Goal: Navigation & Orientation: Find specific page/section

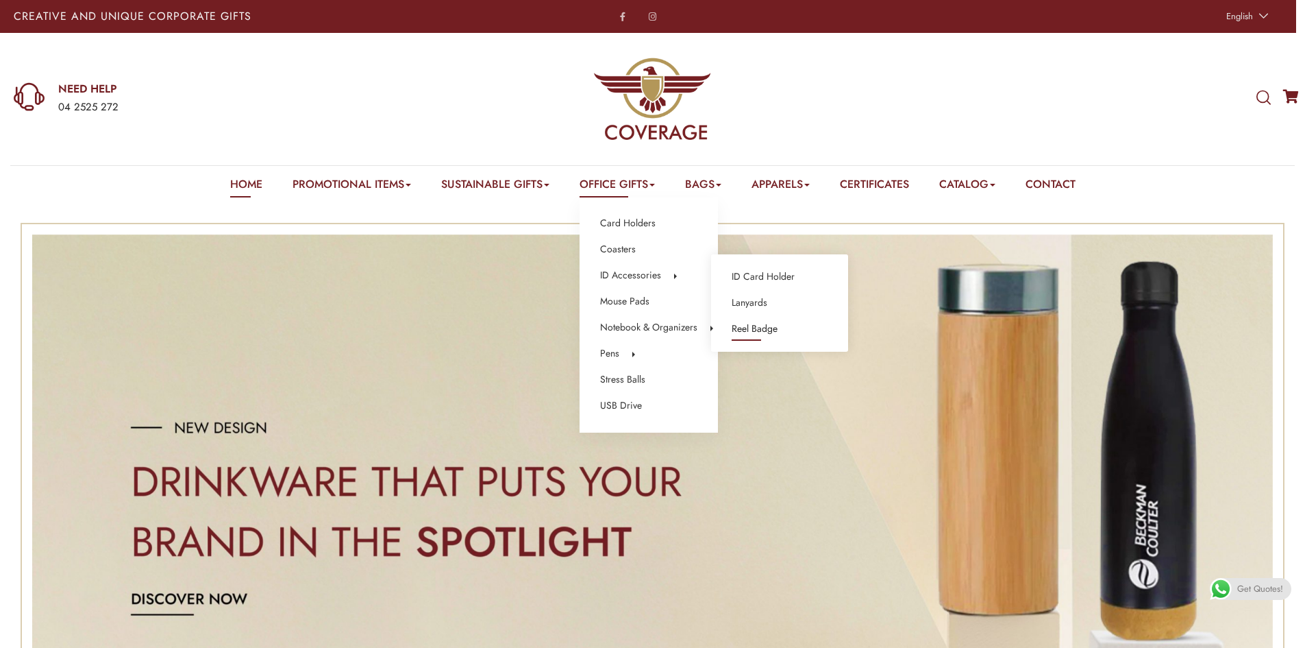
click at [750, 332] on link "Reel Badge" at bounding box center [755, 329] width 46 height 18
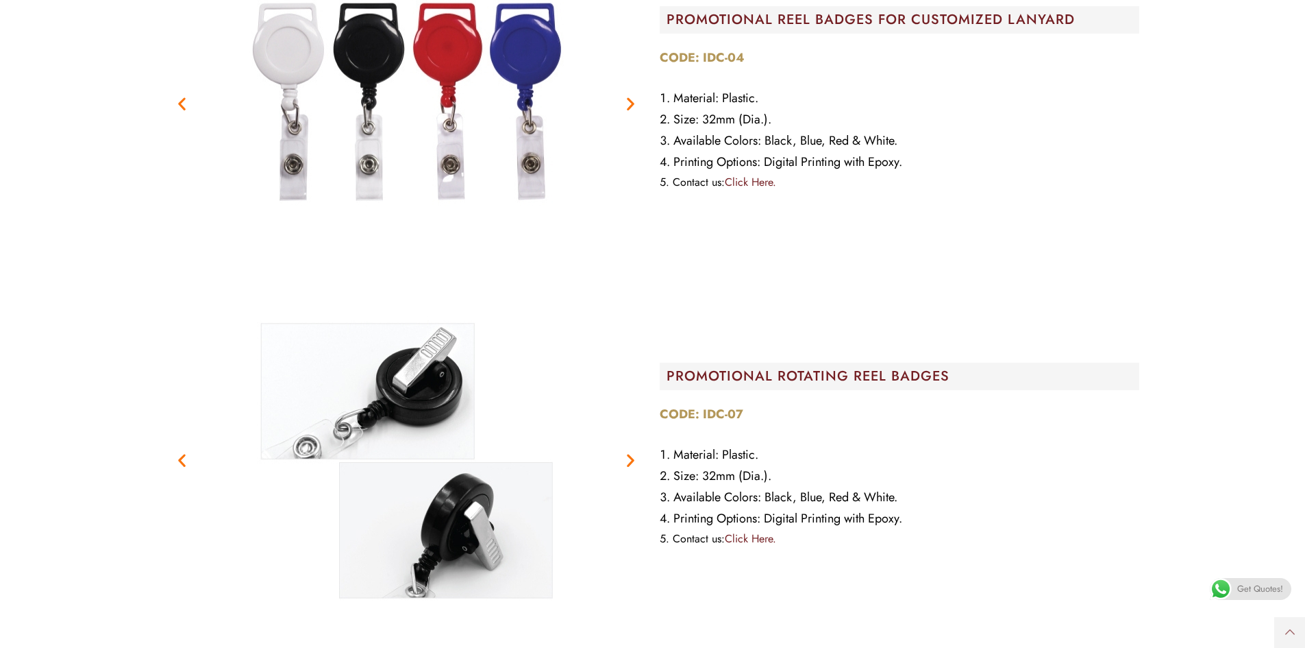
scroll to position [1576, 0]
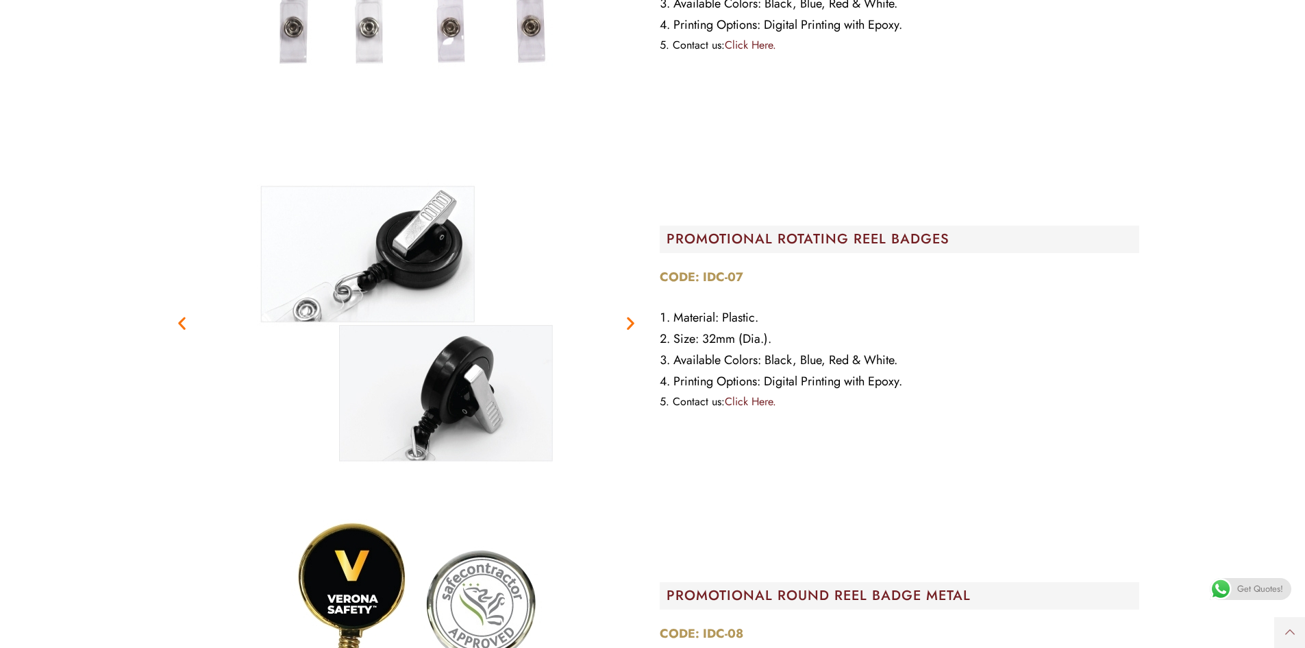
click at [184, 329] on icon "Previous slide" at bounding box center [181, 322] width 17 height 17
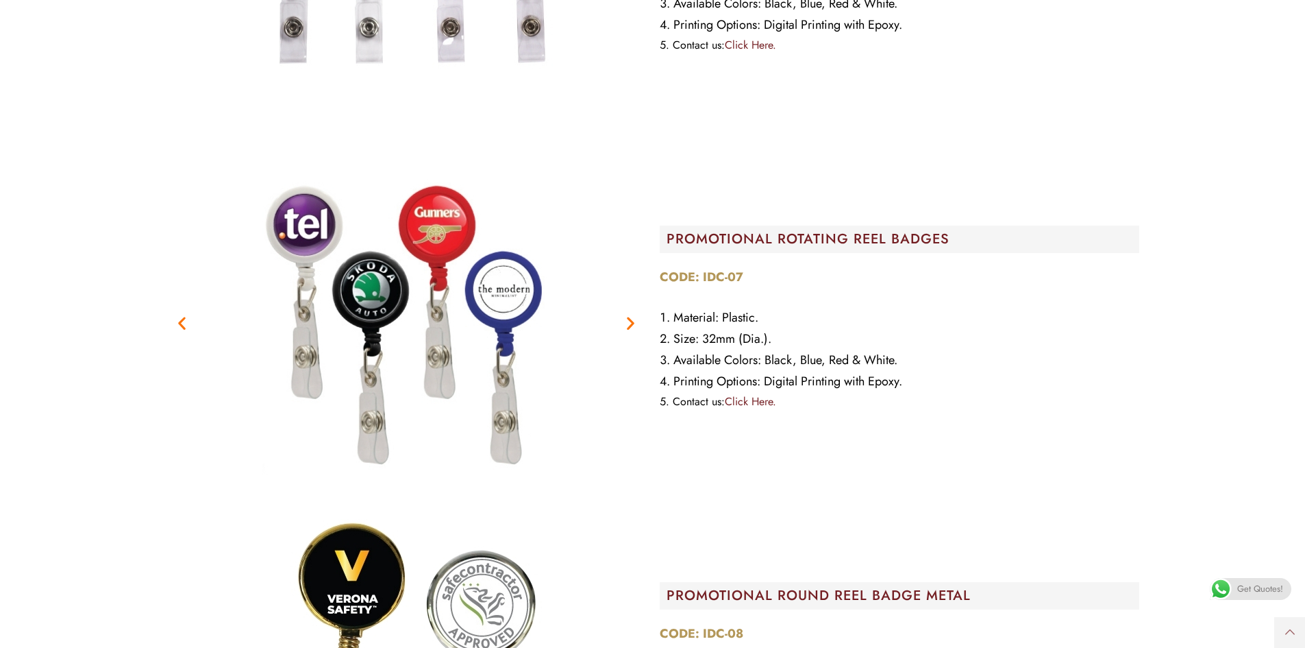
click at [184, 329] on icon "Previous slide" at bounding box center [181, 322] width 17 height 17
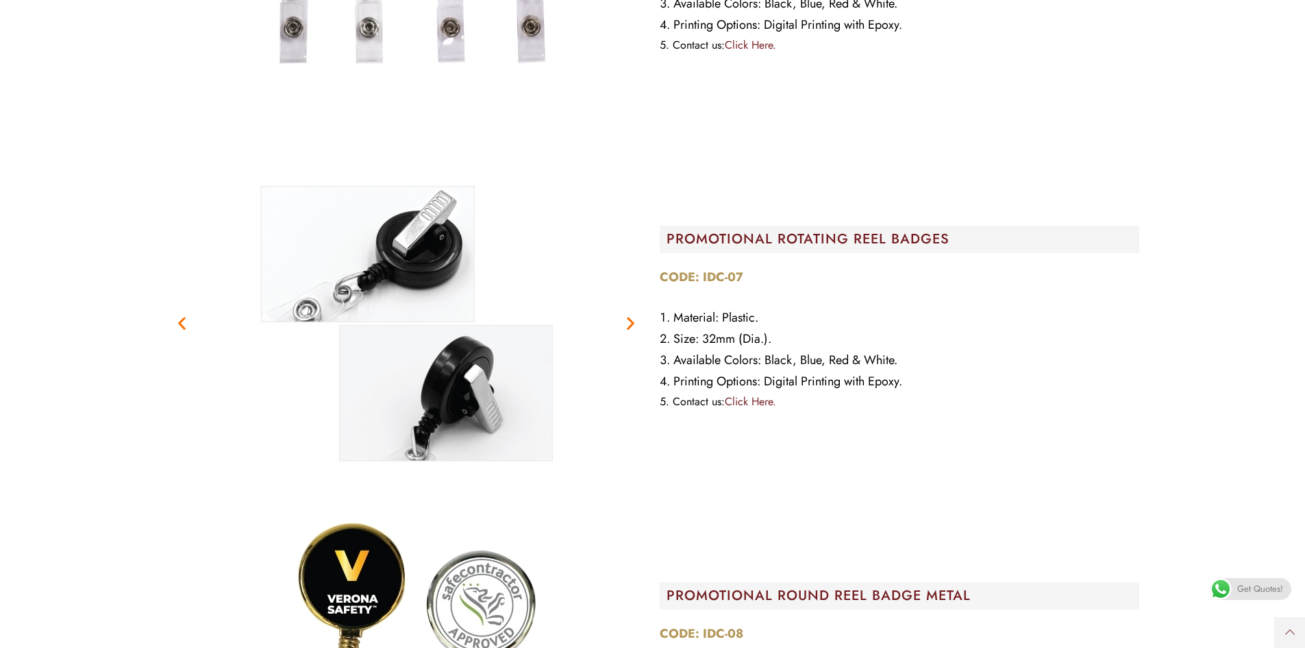
click at [184, 329] on icon "Previous slide" at bounding box center [181, 322] width 17 height 17
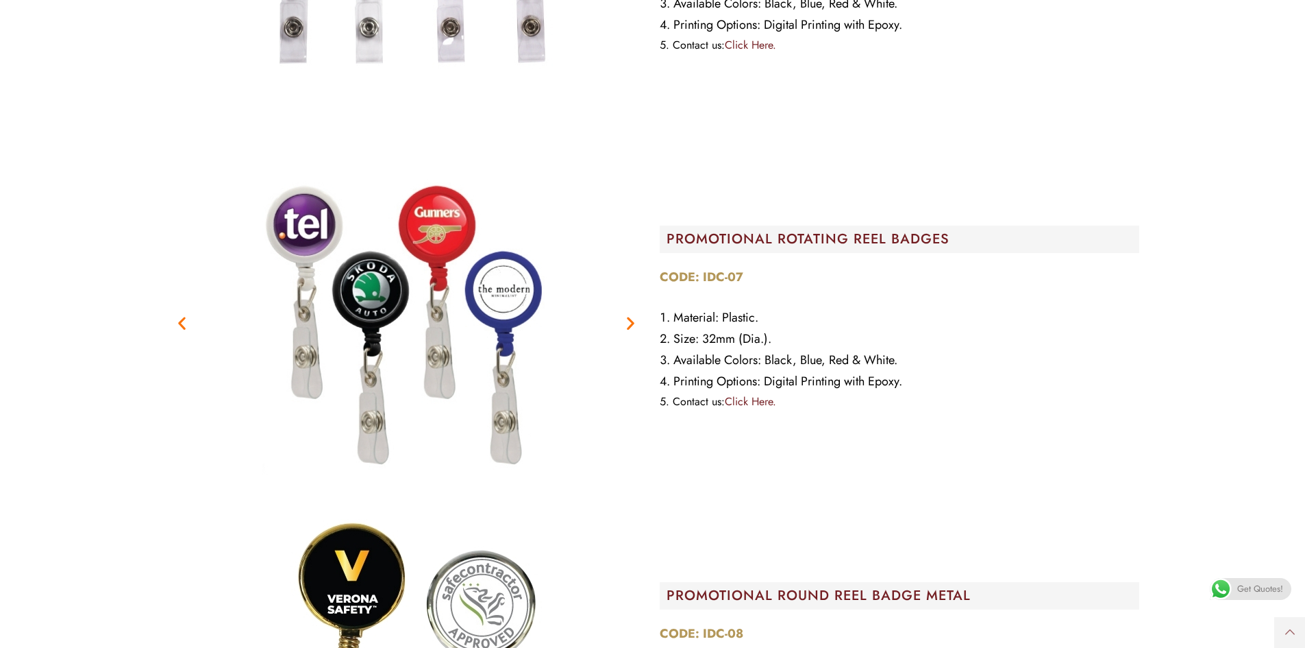
click at [184, 329] on icon "Previous slide" at bounding box center [181, 322] width 17 height 17
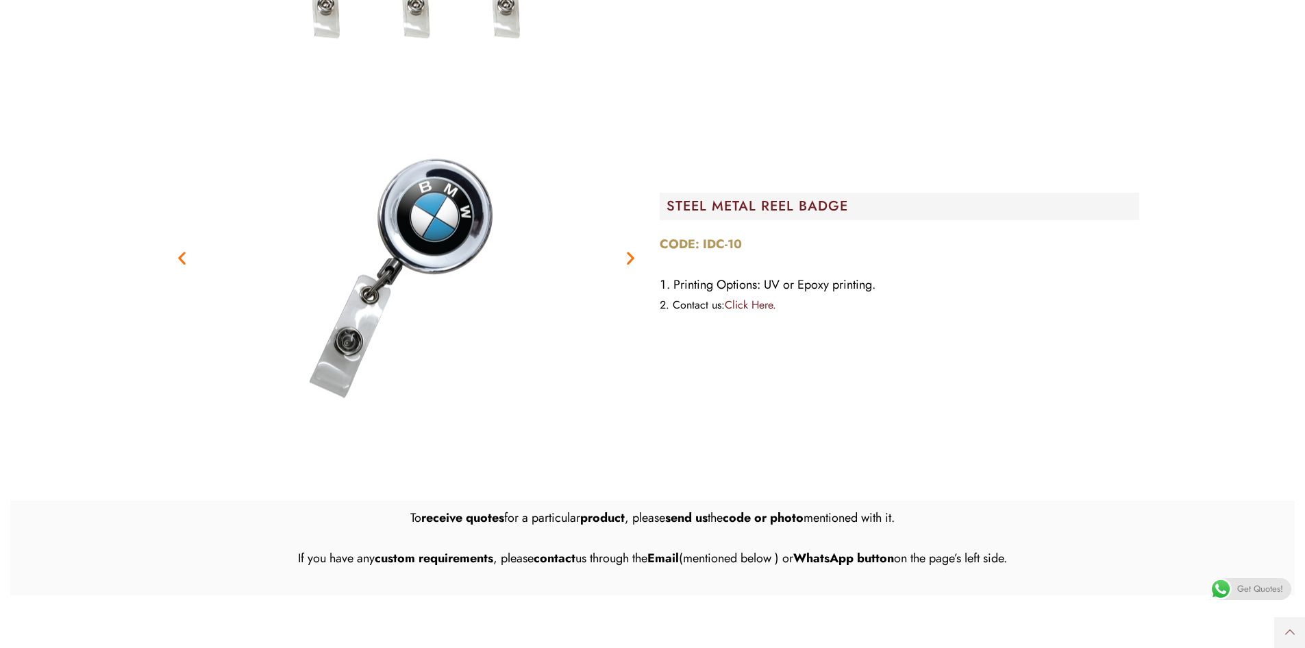
scroll to position [2741, 0]
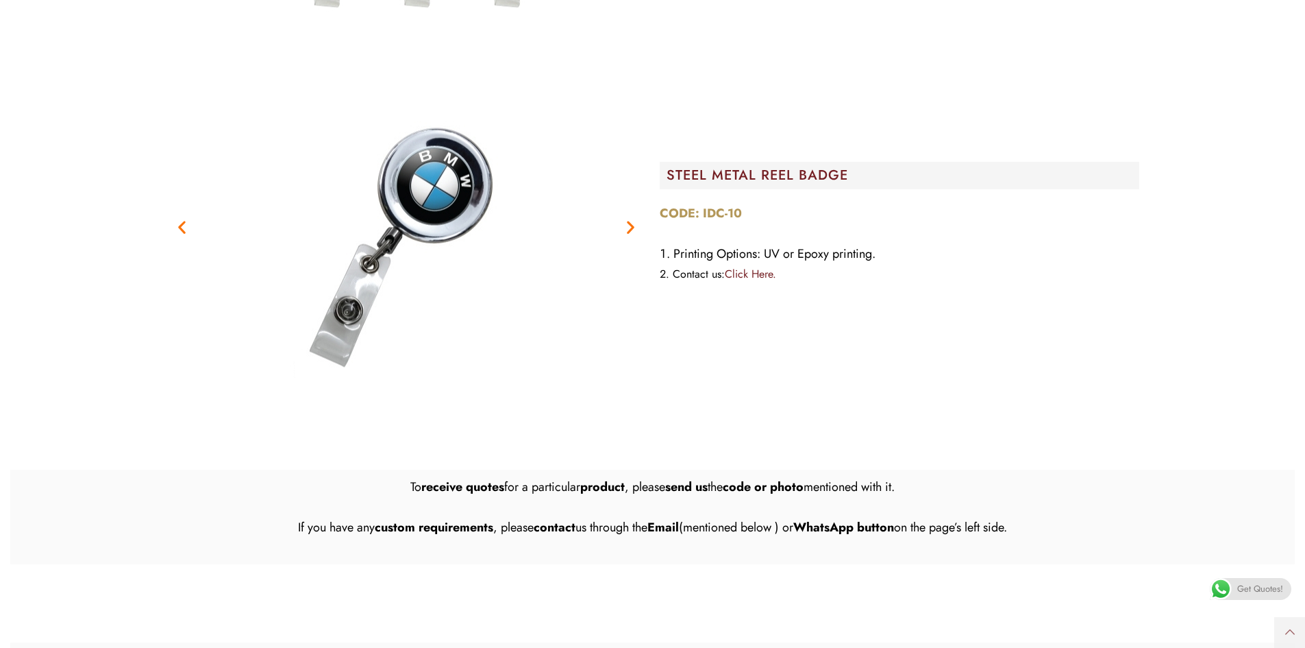
click at [180, 235] on icon "Previous slide" at bounding box center [181, 226] width 17 height 17
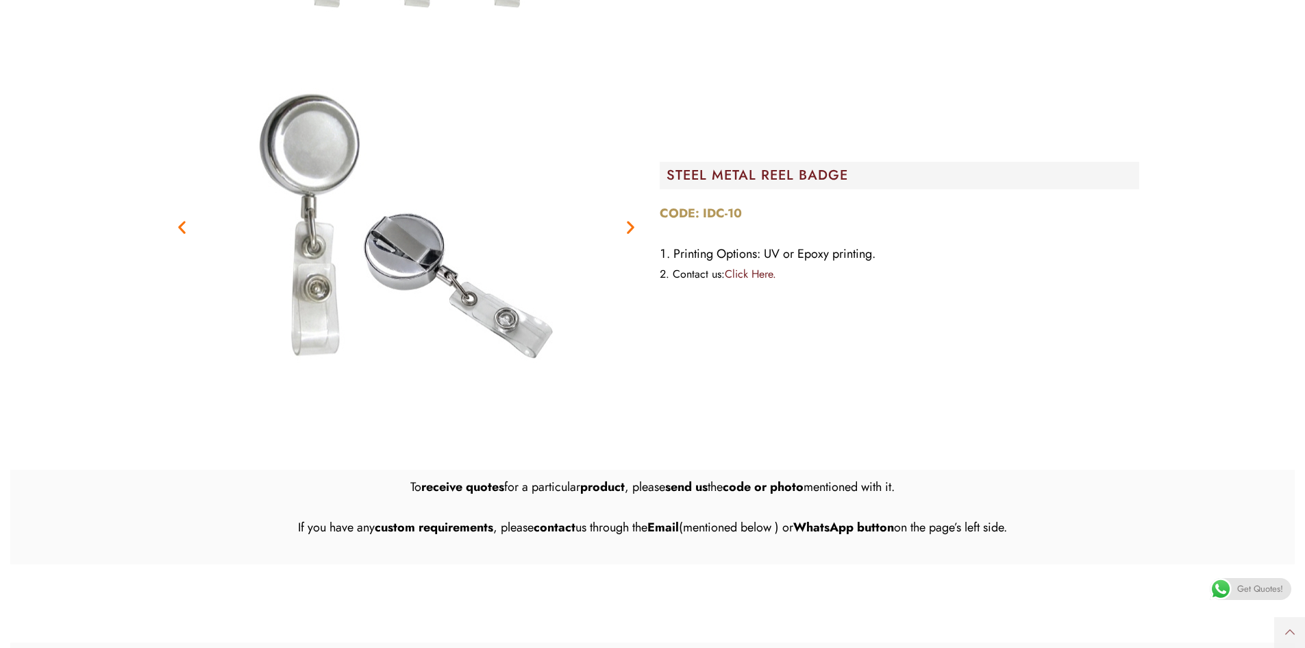
click at [180, 235] on icon "Previous slide" at bounding box center [181, 226] width 17 height 17
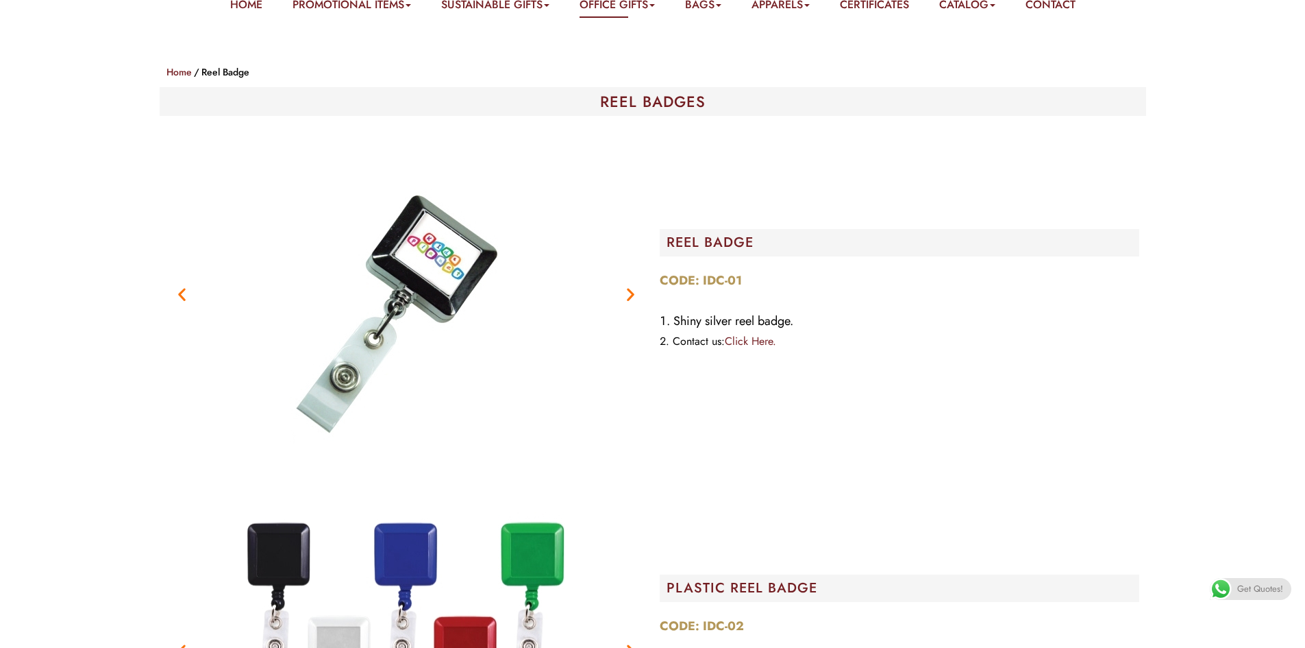
scroll to position [0, 0]
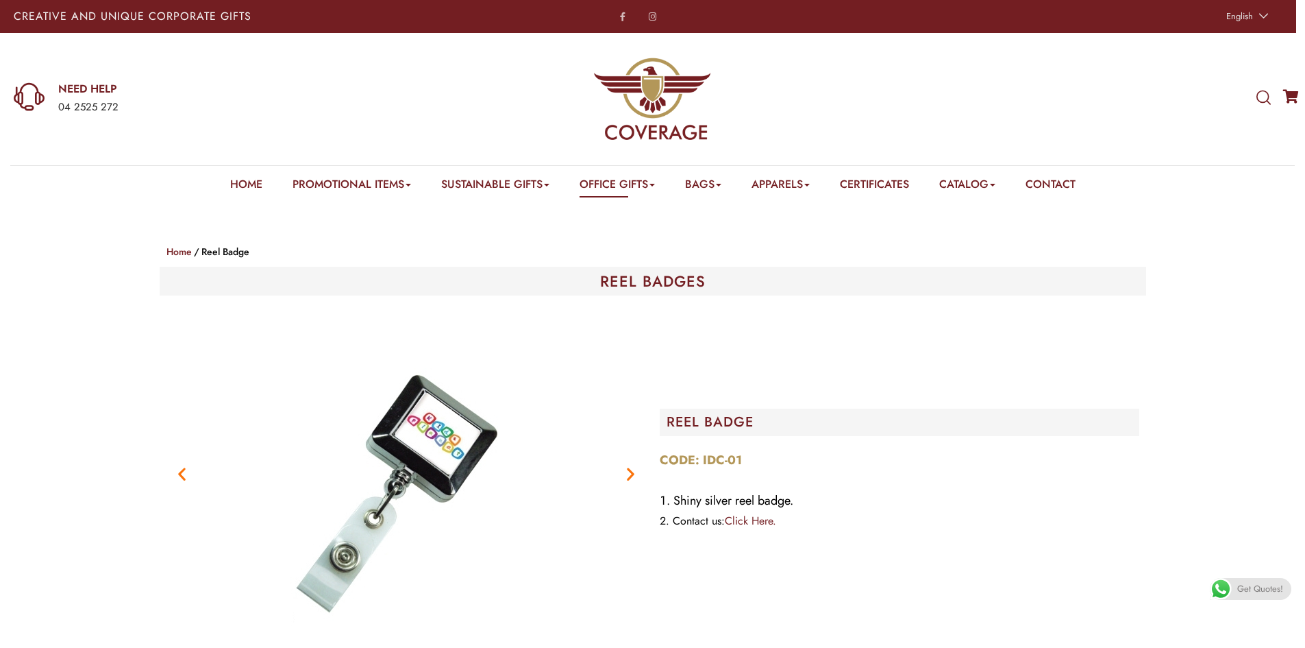
click at [1219, 589] on span at bounding box center [1221, 589] width 22 height 22
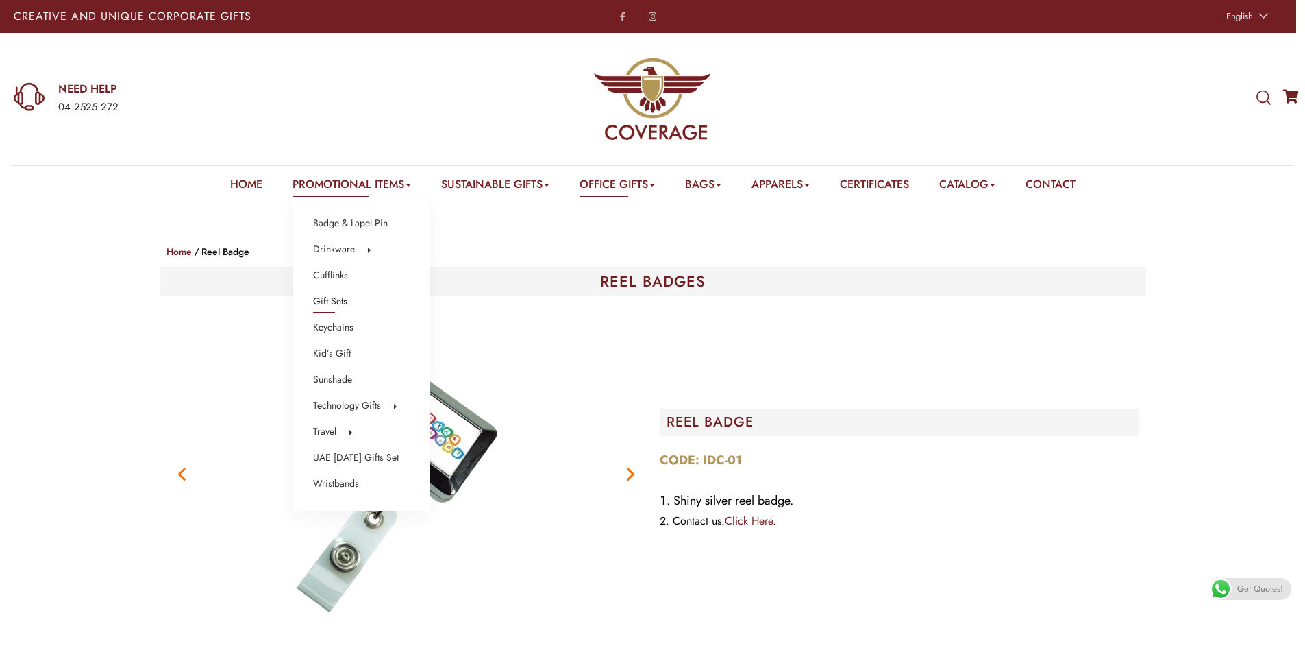
click at [313, 300] on link "Gift Sets" at bounding box center [330, 302] width 34 height 18
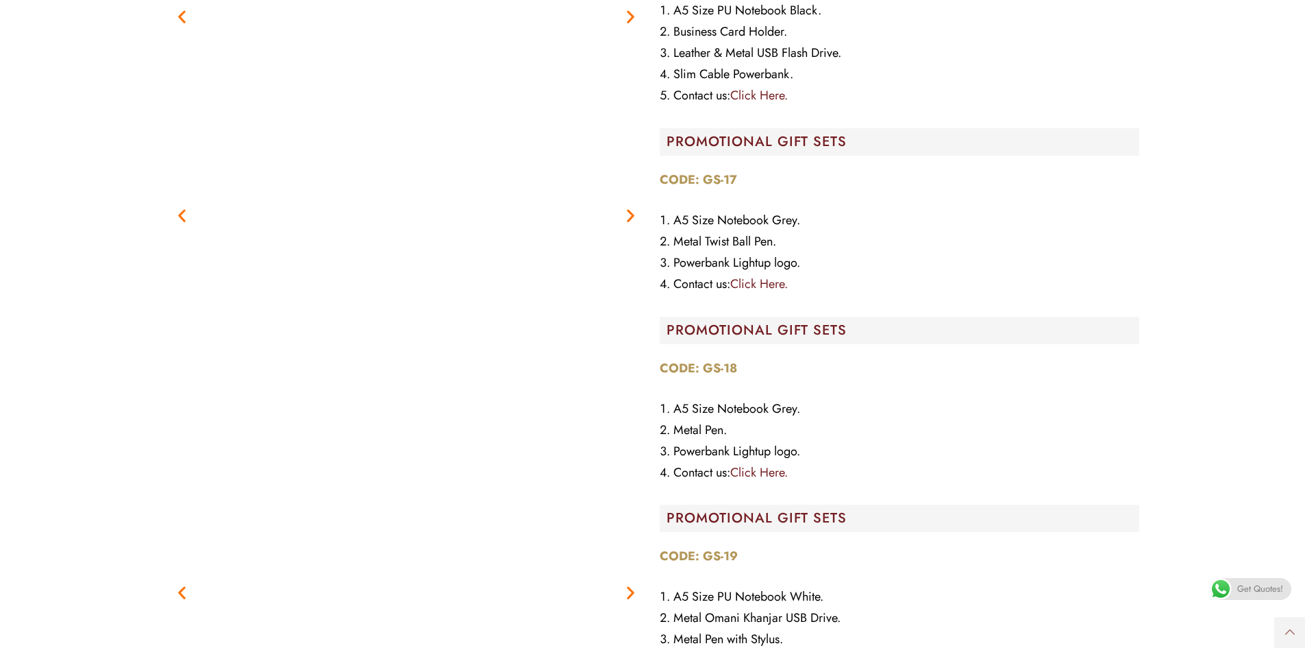
scroll to position [14597, 0]
